Goal: Task Accomplishment & Management: Use online tool/utility

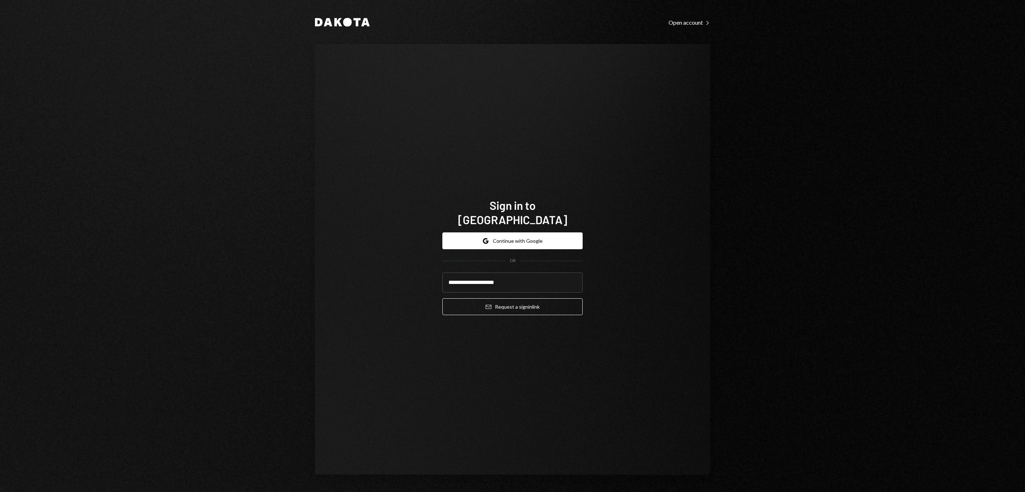
type input "**********"
click at [512, 302] on button "Email Request a sign in link" at bounding box center [512, 306] width 140 height 17
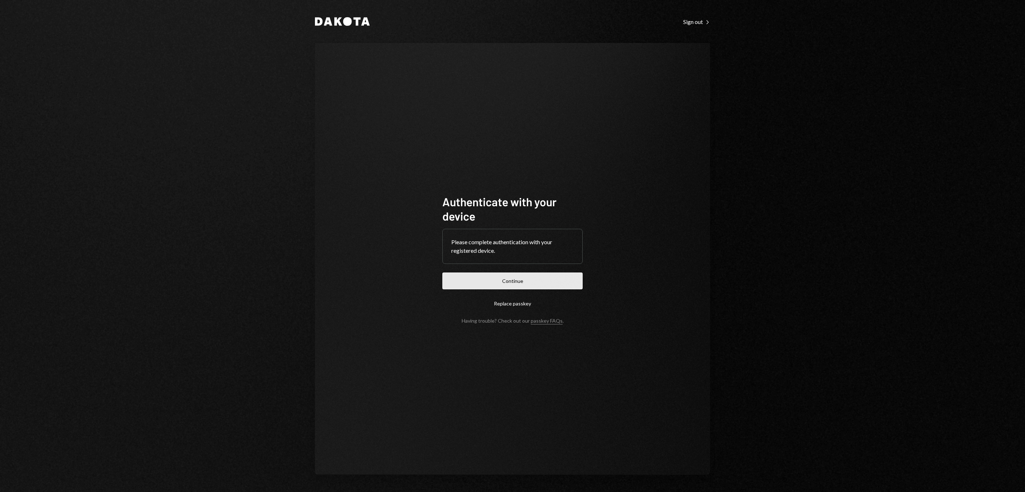
click at [535, 272] on button "Continue" at bounding box center [512, 280] width 140 height 17
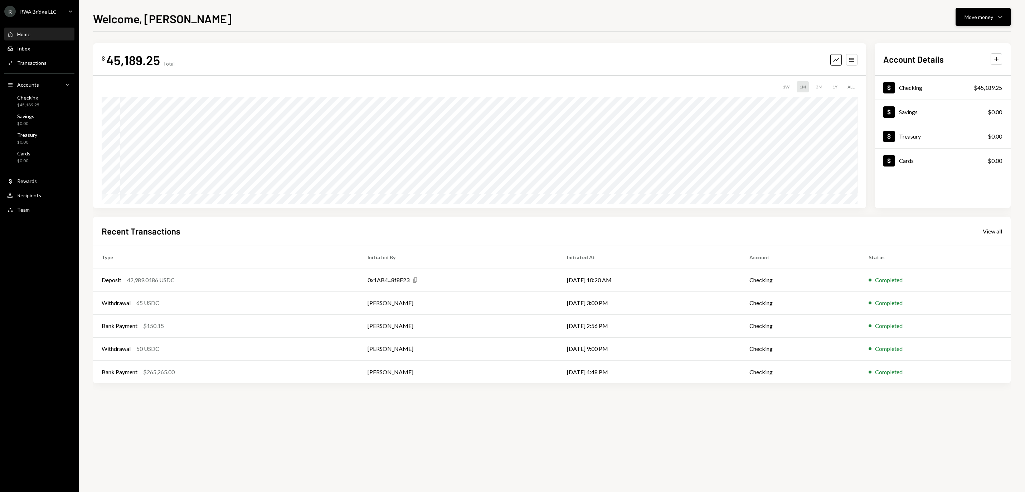
click at [988, 13] on div "Move money" at bounding box center [978, 17] width 29 height 8
click at [945, 42] on div "Withdraw Send" at bounding box center [971, 39] width 63 height 8
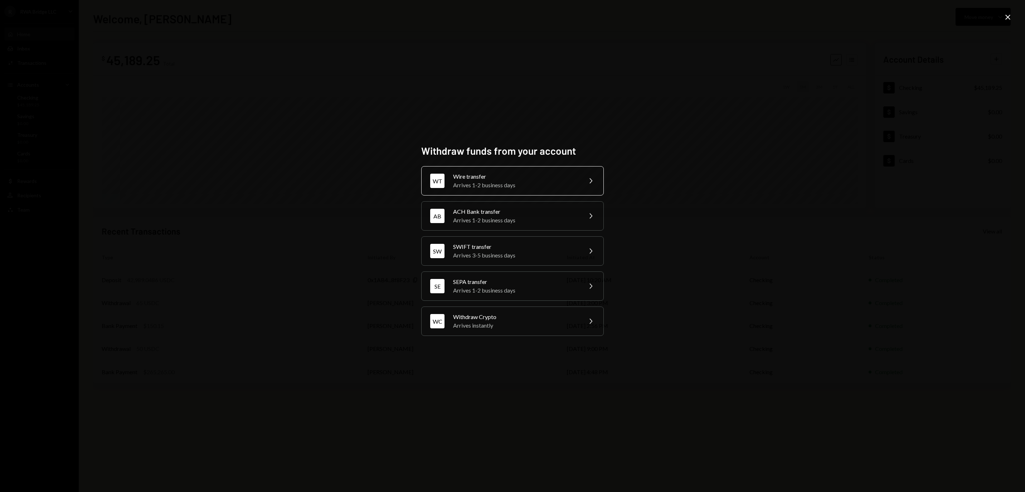
click at [520, 183] on div "Arrives 1-2 business days" at bounding box center [515, 185] width 125 height 9
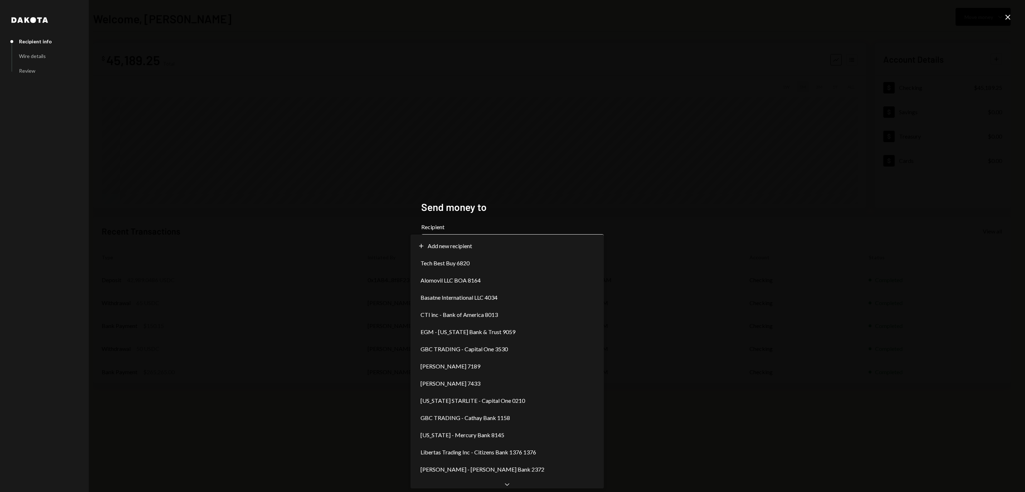
click at [492, 240] on body "**********" at bounding box center [512, 246] width 1025 height 492
select select "**********"
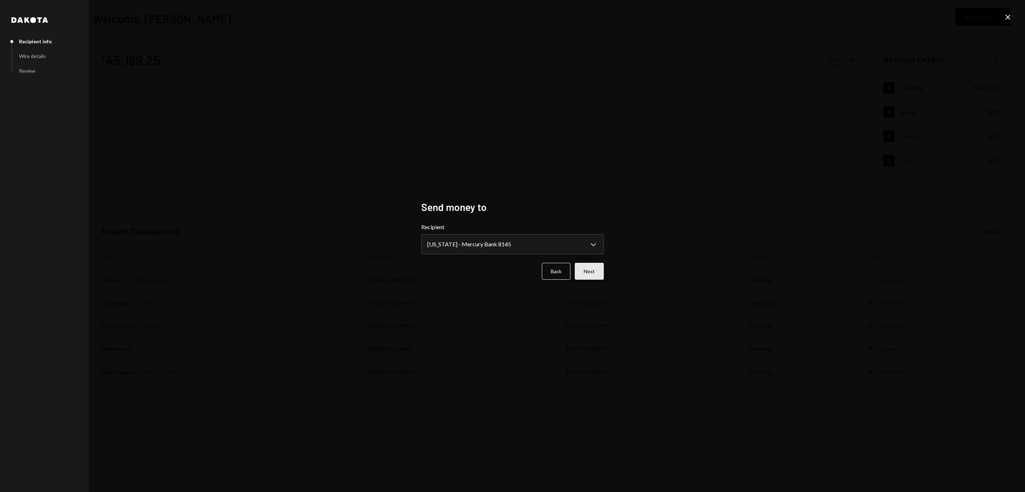
click at [593, 273] on button "Next" at bounding box center [589, 271] width 29 height 17
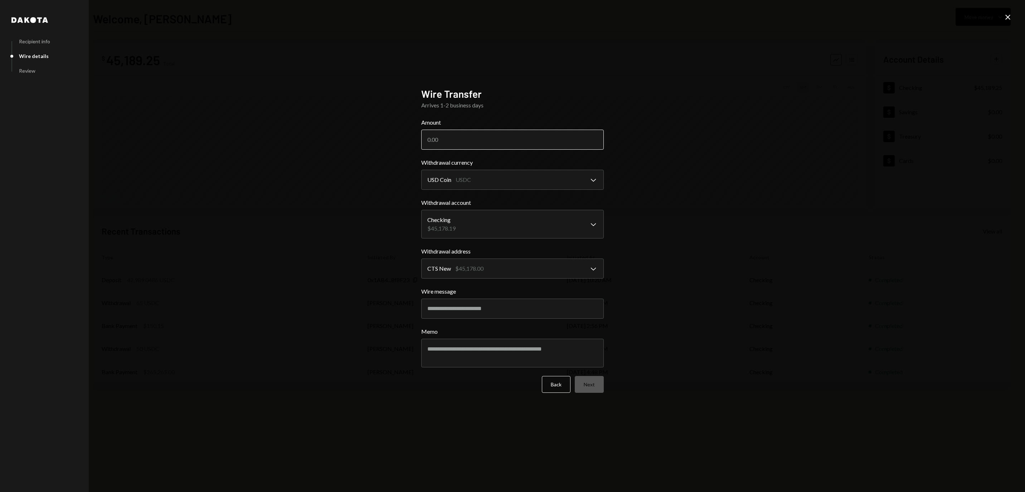
click at [507, 132] on input "Amount" at bounding box center [512, 140] width 183 height 20
paste input "42760.00"
type input "42760.00"
click at [593, 381] on button "Next" at bounding box center [589, 384] width 29 height 17
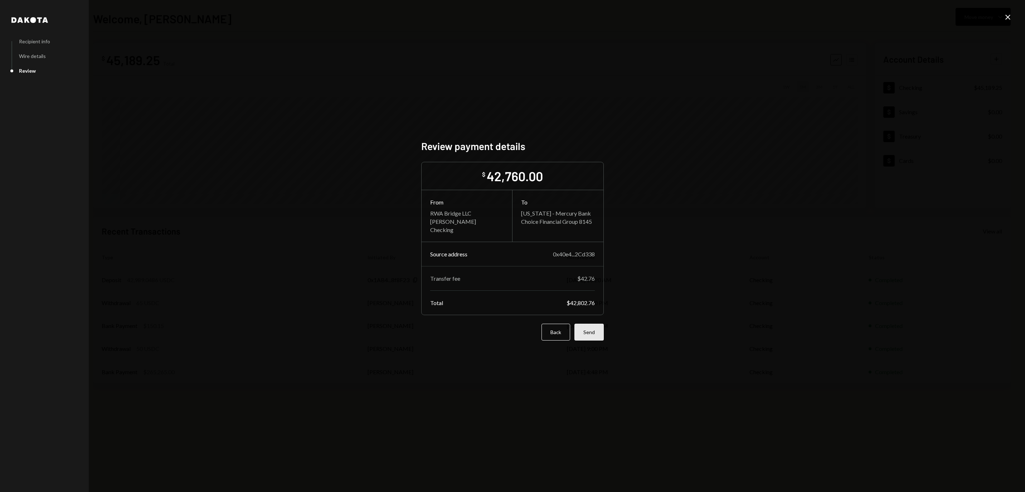
click at [589, 329] on button "Send" at bounding box center [588, 331] width 29 height 17
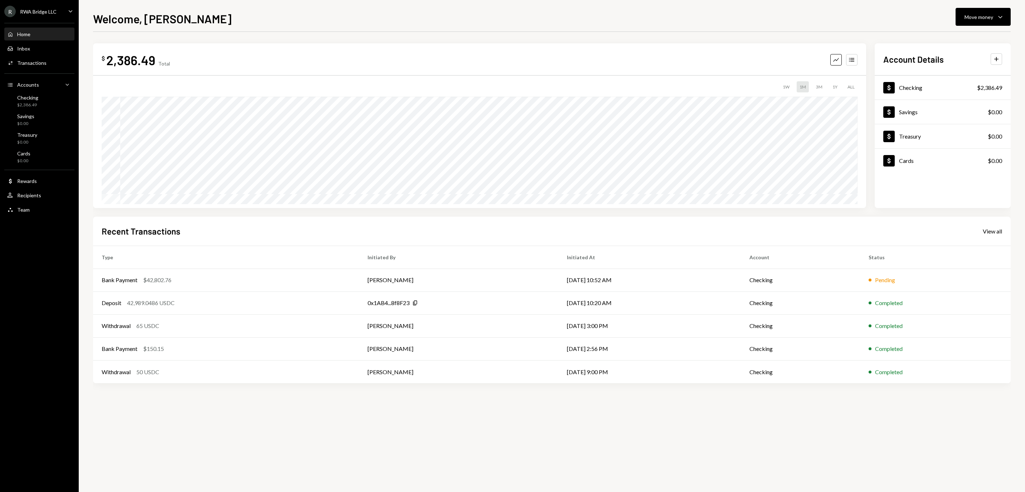
click at [51, 15] on div "RWA Bridge LLC" at bounding box center [38, 12] width 37 height 6
click at [36, 115] on div "Sign out" at bounding box center [50, 115] width 77 height 6
